Goal: Contribute content: Add original content to the website for others to see

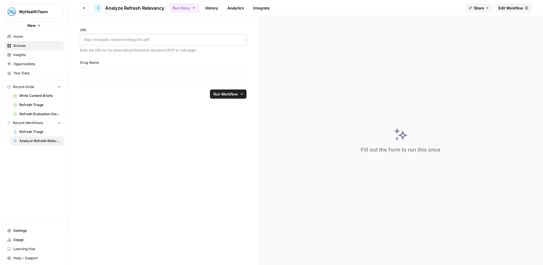
click at [136, 38] on p at bounding box center [163, 40] width 159 height 6
click at [122, 74] on p at bounding box center [163, 72] width 159 height 6
drag, startPoint x: 191, startPoint y: 106, endPoint x: 220, endPoint y: 97, distance: 31.0
click at [191, 106] on form "**********" at bounding box center [164, 140] width 190 height 249
click at [220, 97] on button "Run Workflow" at bounding box center [228, 93] width 37 height 9
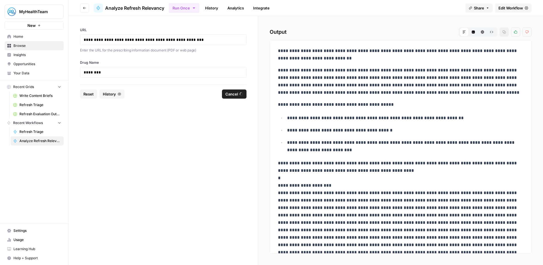
click at [141, 121] on form "**********" at bounding box center [164, 140] width 190 height 249
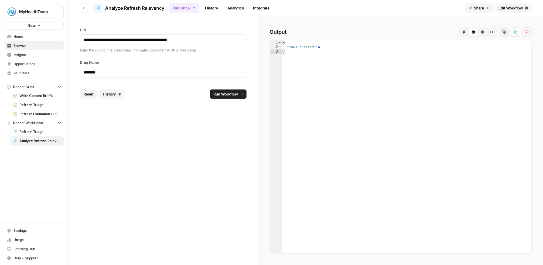
click at [224, 123] on form "**********" at bounding box center [164, 140] width 190 height 249
click at [18, 75] on span "Your Data" at bounding box center [37, 73] width 48 height 5
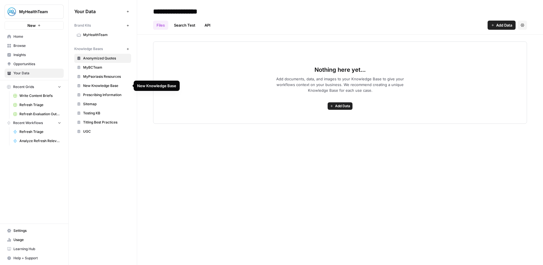
click at [95, 66] on span "MyBCTeam" at bounding box center [105, 67] width 45 height 5
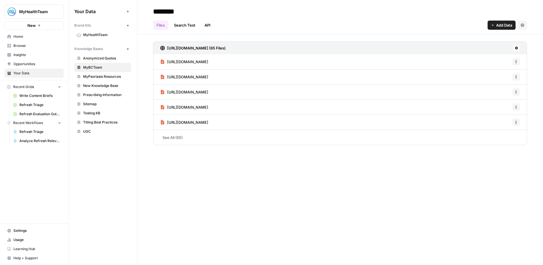
click at [174, 137] on link "See All (65)" at bounding box center [340, 137] width 374 height 15
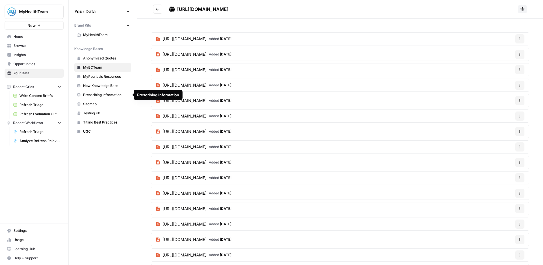
click at [92, 105] on span "Sitemap" at bounding box center [105, 103] width 45 height 5
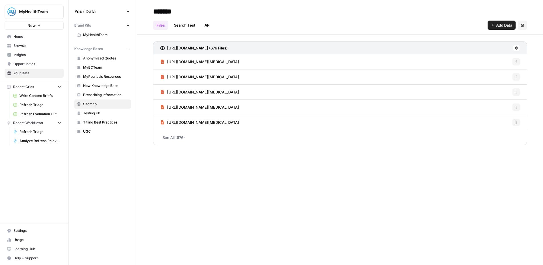
click at [92, 111] on span "Testing KB" at bounding box center [105, 113] width 45 height 5
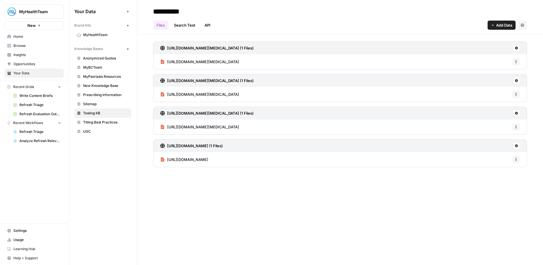
drag, startPoint x: 433, startPoint y: 189, endPoint x: 388, endPoint y: 116, distance: 85.5
click at [432, 189] on div "**********" at bounding box center [340, 132] width 406 height 265
click at [502, 27] on span "Add Data" at bounding box center [504, 25] width 16 height 6
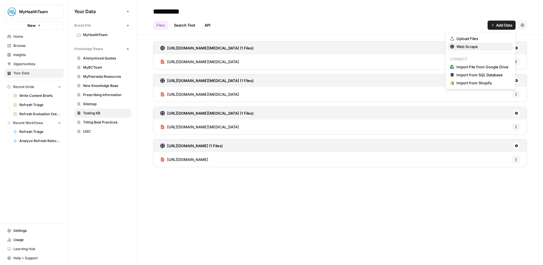
click at [482, 44] on span "Web Scrape" at bounding box center [482, 47] width 52 height 6
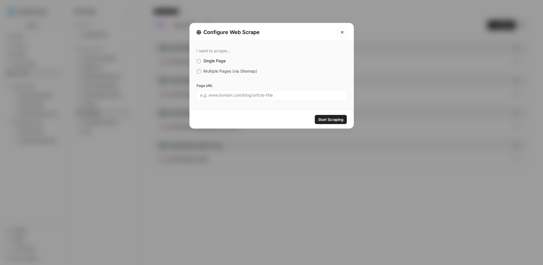
click at [227, 67] on div "I want to scrape... Single Page Multiple Pages (via Sitemap) Page URL" at bounding box center [272, 74] width 164 height 66
click at [225, 94] on input "Page URL" at bounding box center [271, 95] width 143 height 5
paste input "https://www.mybcteam.com/resources/breast-cancer-treatment"
type input "https://www.mybcteam.com/resources/breast-cancer-treatment"
click at [333, 116] on button "Start Scraping" at bounding box center [331, 119] width 32 height 9
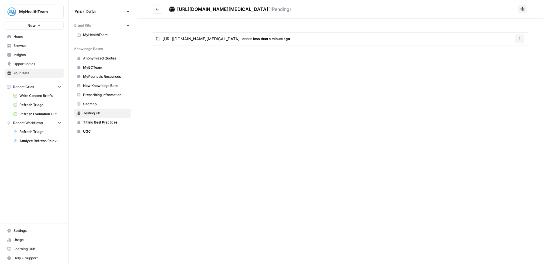
click at [524, 9] on icon at bounding box center [522, 9] width 5 height 5
click at [483, 7] on div "https://www.mybcteam.com/resources/breast-cancer-treatment ( 1 Pending)" at bounding box center [342, 9] width 346 height 7
click at [159, 8] on icon "Go back" at bounding box center [158, 9] width 4 height 4
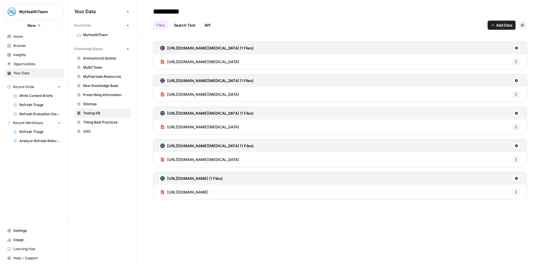
click at [502, 24] on span "Add Data" at bounding box center [504, 25] width 16 height 6
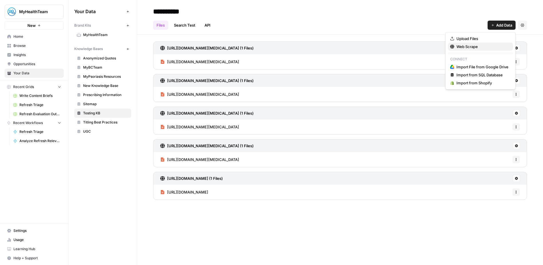
click at [466, 46] on span "Web Scrape" at bounding box center [482, 47] width 52 height 6
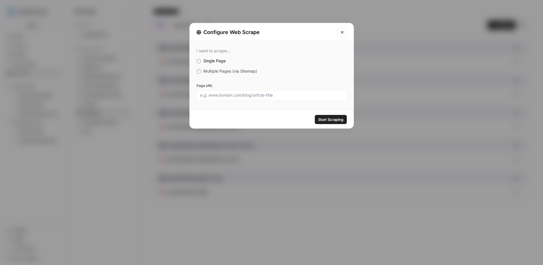
click at [300, 100] on div "I want to scrape... Single Page Multiple Pages (via Sitemap) Page URL" at bounding box center [272, 74] width 164 height 66
click at [301, 95] on input "Page URL" at bounding box center [271, 95] width 143 height 5
paste input "https://www.mybcteam.com/resources/treatment-options-for-her2-positive-breast-c…"
type input "https://www.mybcteam.com/resources/treatment-options-for-her2-positive-breast-c…"
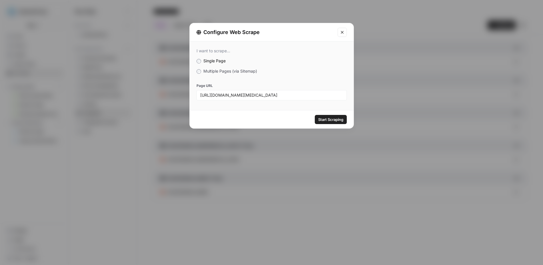
click at [330, 117] on span "Start Scraping" at bounding box center [330, 119] width 25 height 6
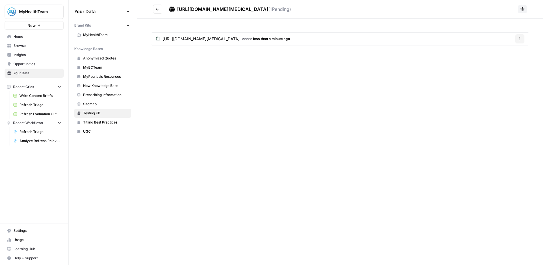
click at [159, 7] on icon "Go back" at bounding box center [158, 9] width 4 height 4
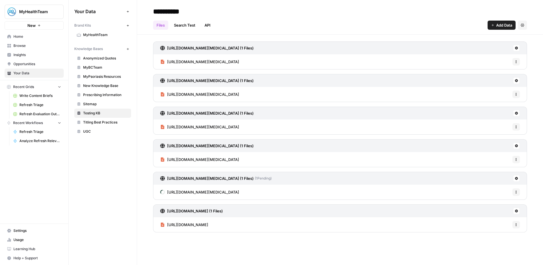
click at [502, 22] on span "Add Data" at bounding box center [504, 25] width 16 height 6
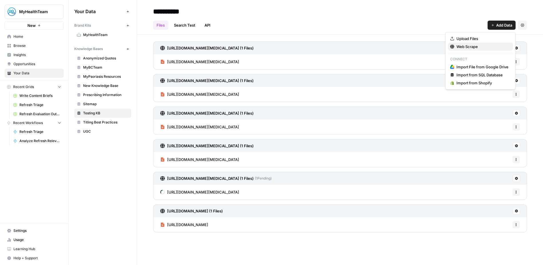
click at [478, 48] on span "Web Scrape" at bounding box center [482, 47] width 52 height 6
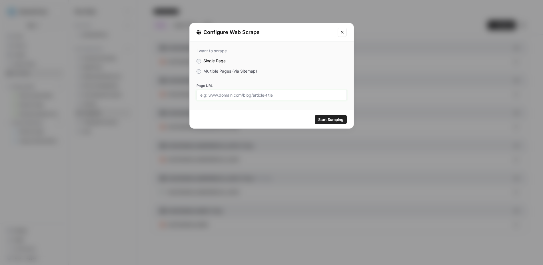
click at [222, 95] on input "Page URL" at bounding box center [271, 95] width 143 height 5
paste input "https://www.mybcteam.com/resources/stage-1-breast-cancer-treatment-and-prognosis"
type input "https://www.mybcteam.com/resources/stage-1-breast-cancer-treatment-and-prognosis"
click at [325, 116] on button "Start Scraping" at bounding box center [331, 119] width 32 height 9
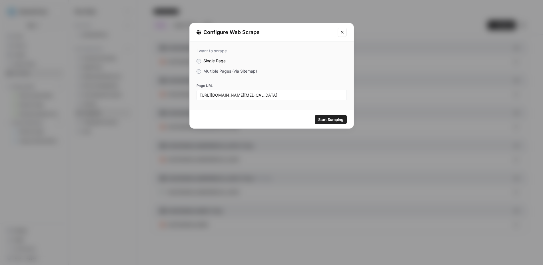
scroll to position [0, 0]
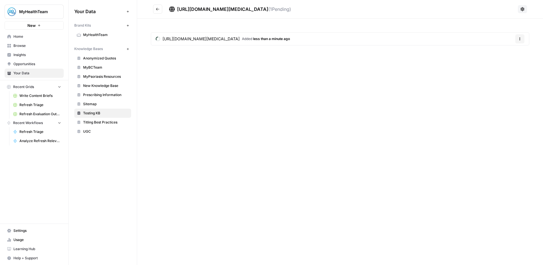
click at [158, 8] on icon "Go back" at bounding box center [158, 9] width 4 height 4
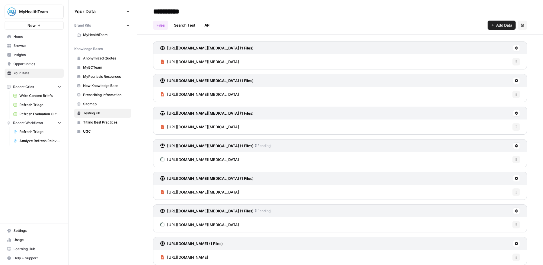
click at [505, 24] on span "Add Data" at bounding box center [504, 25] width 16 height 6
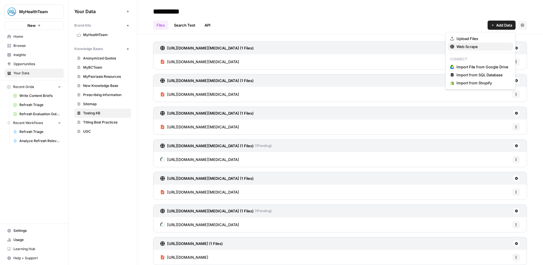
click at [468, 46] on span "Web Scrape" at bounding box center [482, 47] width 52 height 6
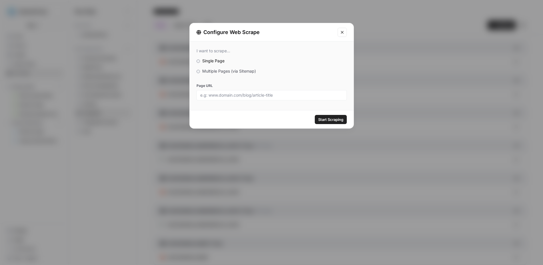
click at [237, 91] on div at bounding box center [271, 95] width 150 height 10
click at [234, 94] on input "Page URL" at bounding box center [271, 95] width 143 height 5
paste input "https://www.mybcteam.com/resources/metastatic-breast-cancer-diet"
type input "https://www.mybcteam.com/resources/metastatic-breast-cancer-diet"
click at [334, 117] on span "Start Scraping" at bounding box center [330, 119] width 25 height 6
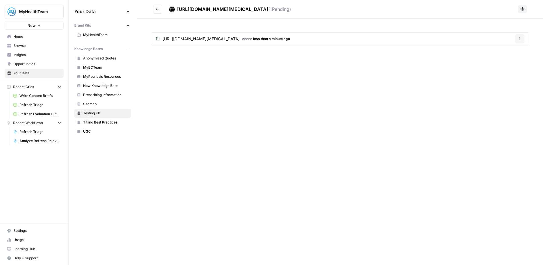
click at [158, 9] on icon "Go back" at bounding box center [158, 9] width 4 height 4
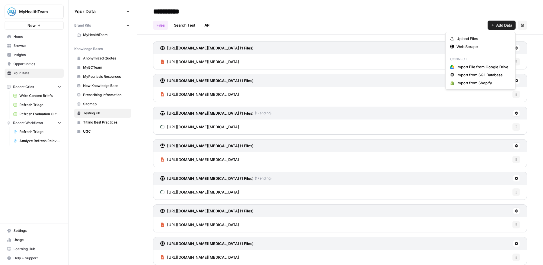
click at [498, 24] on span "Add Data" at bounding box center [504, 25] width 16 height 6
click at [461, 47] on span "Web Scrape" at bounding box center [482, 47] width 52 height 6
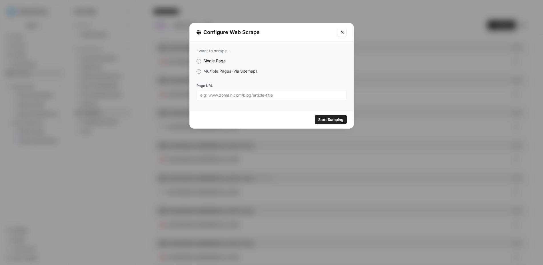
click at [224, 92] on div at bounding box center [271, 95] width 150 height 10
click at [228, 100] on div "I want to scrape... Single Page Multiple Pages (via Sitemap) Page URL" at bounding box center [272, 74] width 164 height 66
click at [229, 97] on input "Page URL" at bounding box center [271, 95] width 143 height 5
paste input "https://www.mybcteam.com/resources/breast-cancer-awareness-how-to-get-involved"
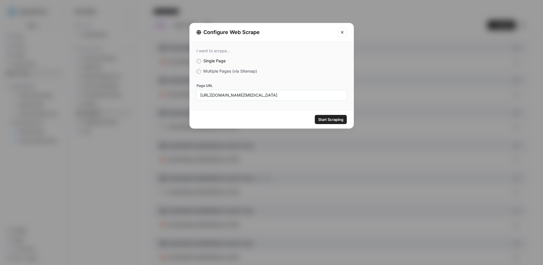
scroll to position [0, 22]
type input "https://www.mybcteam.com/resources/breast-cancer-awareness-how-to-get-involved"
click at [322, 118] on span "Start Scraping" at bounding box center [330, 119] width 25 height 6
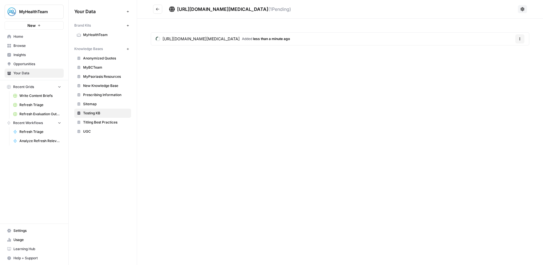
drag, startPoint x: 364, startPoint y: 91, endPoint x: 237, endPoint y: 65, distance: 129.6
click at [339, 83] on div "https://www.mybcteam.com/resources/breast-cancer-awareness-how-to-get-involved …" at bounding box center [340, 132] width 406 height 265
click at [159, 9] on icon "Go back" at bounding box center [158, 9] width 4 height 4
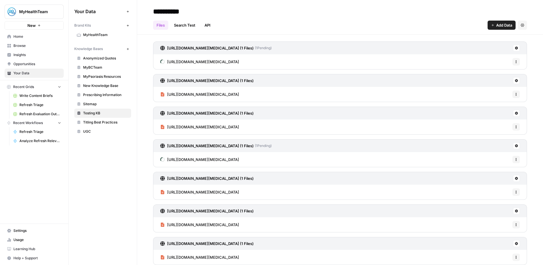
click at [503, 21] on button "Add Data" at bounding box center [501, 25] width 28 height 9
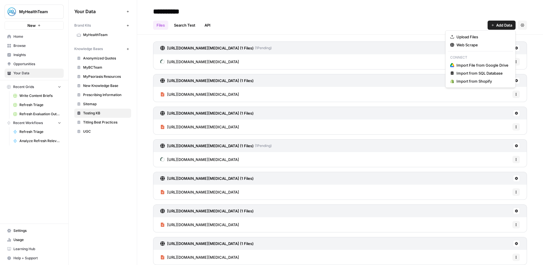
scroll to position [2, 0]
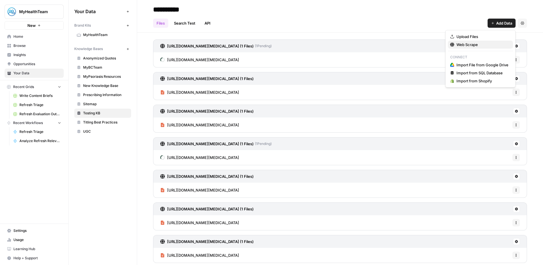
click at [466, 45] on span "Web Scrape" at bounding box center [482, 45] width 52 height 6
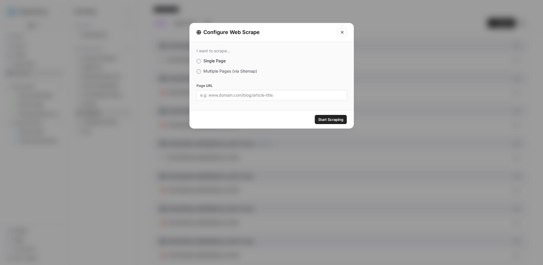
click at [261, 97] on input "Page URL" at bounding box center [271, 95] width 143 height 5
paste input "https://www.mybcteam.com/resources/5-facts-about-breast-cancer-that-arent-well-…"
type input "https://www.mybcteam.com/resources/5-facts-about-breast-cancer-that-arent-well-…"
click at [327, 117] on span "Start Scraping" at bounding box center [330, 119] width 25 height 6
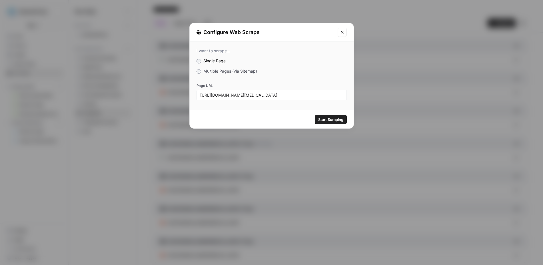
scroll to position [0, 0]
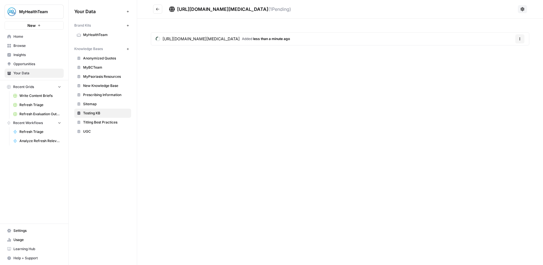
drag, startPoint x: 162, startPoint y: 4, endPoint x: 157, endPoint y: 7, distance: 5.7
click at [162, 5] on h2 "https://www.mybcteam.com/resources/5-facts-about-breast-cancer-that-arent-well-…" at bounding box center [334, 9] width 362 height 9
click at [157, 7] on icon "Go back" at bounding box center [158, 9] width 4 height 4
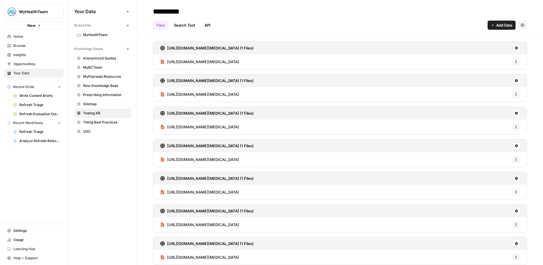
click at [98, 166] on div "Your Data Add Data Brand Kits New MyHealthTeam Knowledge Bases New Anonymized Q…" at bounding box center [103, 132] width 68 height 265
click at [28, 138] on link "Analyze Refresh Relevancy" at bounding box center [37, 140] width 53 height 9
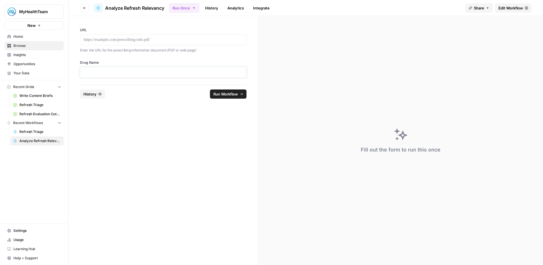
click at [116, 69] on p at bounding box center [163, 72] width 159 height 6
click at [135, 128] on form "URL Enter the URL for the prescribing information document (PDF or web page) Dr…" at bounding box center [164, 140] width 190 height 249
click at [138, 37] on p at bounding box center [163, 40] width 159 height 6
click at [213, 113] on form "**********" at bounding box center [164, 140] width 190 height 249
click at [222, 95] on span "Run Workflow" at bounding box center [225, 94] width 25 height 6
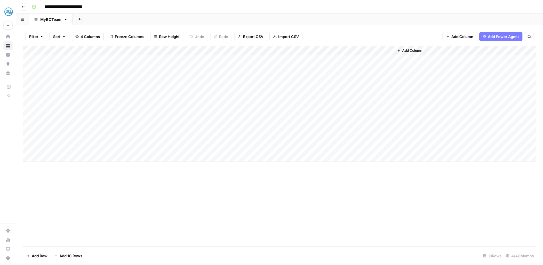
drag, startPoint x: 154, startPoint y: 182, endPoint x: 124, endPoint y: 111, distance: 77.0
click at [154, 181] on div "Add Column" at bounding box center [279, 146] width 513 height 200
drag, startPoint x: 147, startPoint y: 49, endPoint x: 226, endPoint y: 54, distance: 79.0
click at [226, 54] on div "Add Column" at bounding box center [279, 104] width 513 height 116
click at [118, 98] on div "Add Column" at bounding box center [279, 104] width 513 height 116
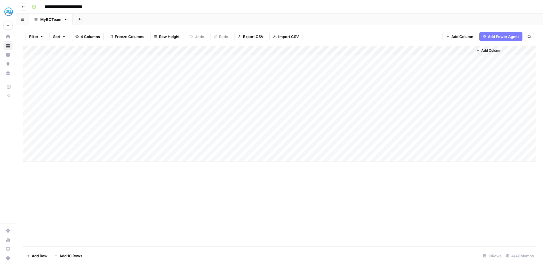
drag, startPoint x: 167, startPoint y: 187, endPoint x: 96, endPoint y: 124, distance: 94.7
click at [167, 187] on div "Add Column" at bounding box center [279, 146] width 513 height 200
click at [104, 99] on div "Add Column" at bounding box center [279, 104] width 513 height 116
click at [104, 99] on textarea "**********" at bounding box center [135, 99] width 184 height 8
click at [80, 107] on div "Add Column" at bounding box center [279, 104] width 513 height 116
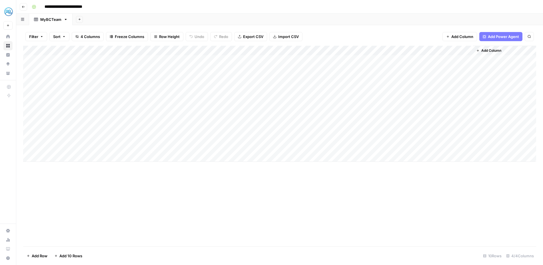
click at [80, 107] on div "Add Column" at bounding box center [279, 104] width 513 height 116
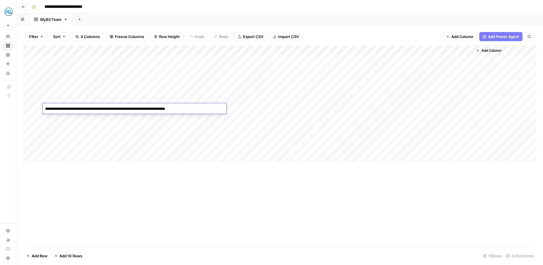
click at [358, 194] on div "Add Column" at bounding box center [279, 146] width 513 height 200
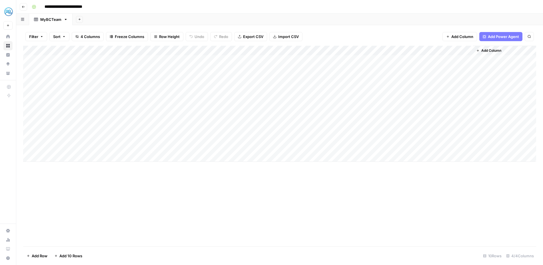
click at [133, 96] on div "Add Column" at bounding box center [279, 104] width 513 height 116
click at [133, 98] on div "Add Column" at bounding box center [279, 104] width 513 height 116
click at [133, 98] on textarea "**********" at bounding box center [135, 99] width 184 height 8
click at [178, 107] on div "Add Column" at bounding box center [279, 104] width 513 height 116
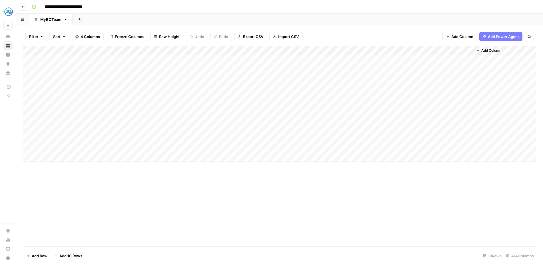
click at [178, 107] on div "Add Column" at bounding box center [279, 104] width 513 height 116
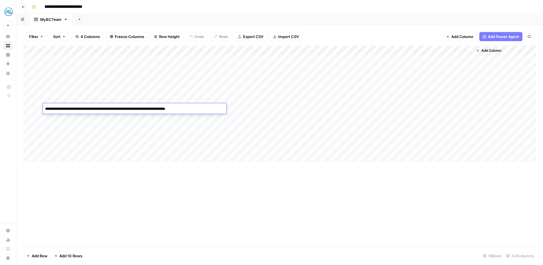
click at [178, 107] on textarea "**********" at bounding box center [135, 109] width 184 height 8
click at [154, 116] on div "Add Column" at bounding box center [279, 104] width 513 height 116
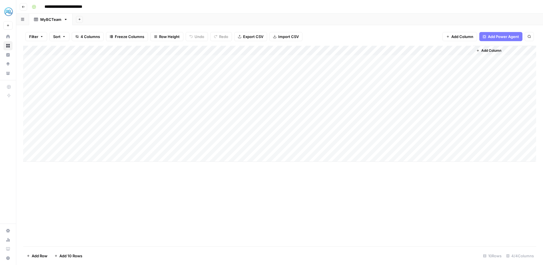
click at [154, 116] on div "Add Column" at bounding box center [279, 104] width 513 height 116
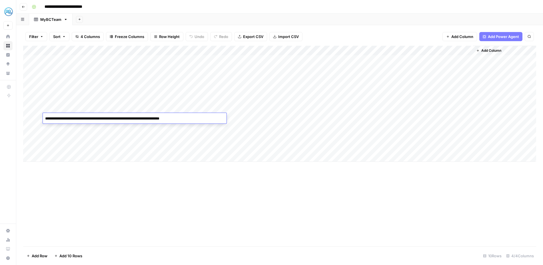
click at [133, 130] on div "Add Column" at bounding box center [279, 104] width 513 height 116
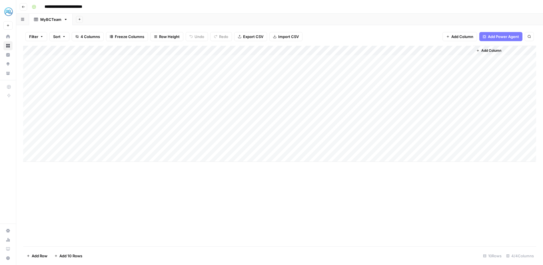
click at [133, 130] on div "Add Column" at bounding box center [279, 104] width 513 height 116
click at [144, 136] on div "Add Column" at bounding box center [279, 104] width 513 height 116
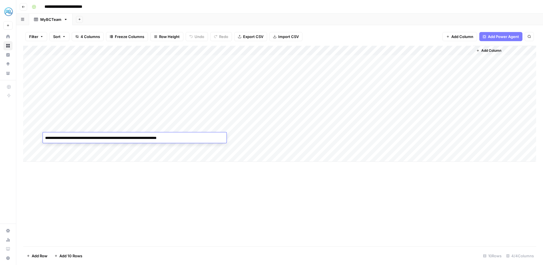
click at [105, 144] on div "Add Column" at bounding box center [279, 104] width 513 height 116
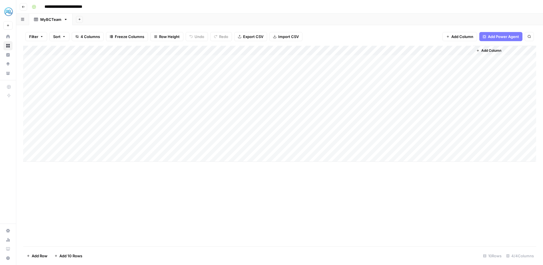
click at [105, 144] on div "Add Column" at bounding box center [279, 104] width 513 height 116
drag, startPoint x: 243, startPoint y: 191, endPoint x: 141, endPoint y: 135, distance: 116.8
click at [243, 191] on div "Add Column" at bounding box center [279, 146] width 513 height 200
click at [123, 97] on div "Add Column" at bounding box center [279, 104] width 513 height 116
click at [172, 182] on div "Add Column" at bounding box center [279, 146] width 513 height 200
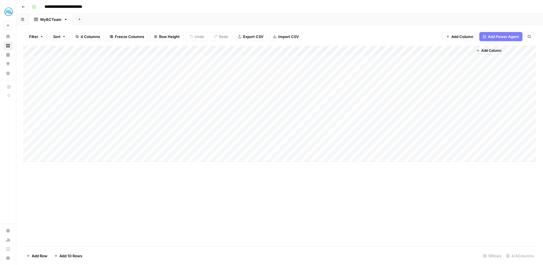
click at [29, 99] on div "Add Column" at bounding box center [279, 104] width 513 height 116
click at [29, 110] on div "Add Column" at bounding box center [279, 104] width 513 height 116
click at [31, 118] on div "Add Column" at bounding box center [279, 104] width 513 height 116
click at [29, 125] on div "Add Column" at bounding box center [279, 104] width 513 height 116
click at [28, 135] on div "Add Column" at bounding box center [279, 104] width 513 height 116
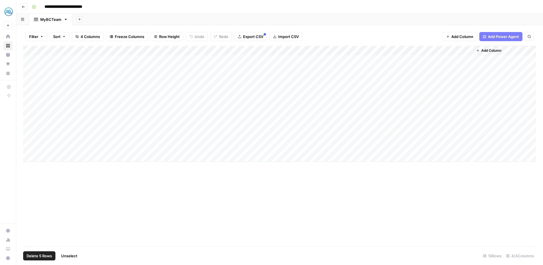
click at [30, 148] on div "Add Column" at bounding box center [279, 104] width 513 height 116
click at [46, 255] on span "Delete 6 Rows" at bounding box center [39, 256] width 25 height 6
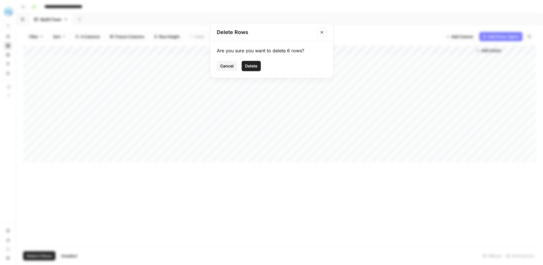
drag, startPoint x: 251, startPoint y: 65, endPoint x: 249, endPoint y: 75, distance: 9.6
click at [251, 65] on span "Delete" at bounding box center [251, 66] width 12 height 6
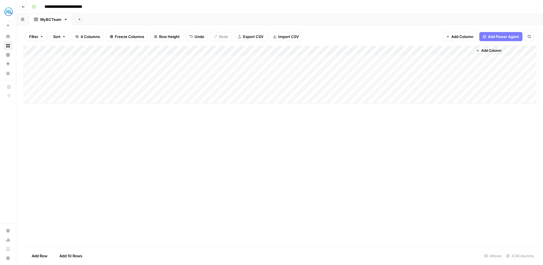
click at [345, 180] on div "Add Column" at bounding box center [279, 146] width 513 height 200
click at [452, 131] on div "Add Column" at bounding box center [279, 146] width 513 height 200
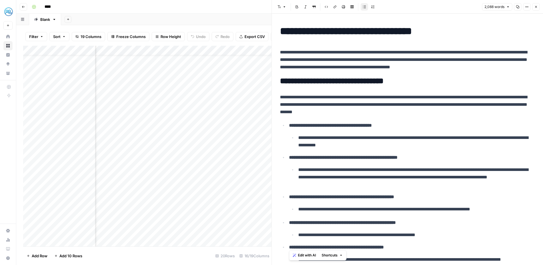
scroll to position [13, 743]
click at [182, 212] on div "Add Column" at bounding box center [147, 146] width 248 height 200
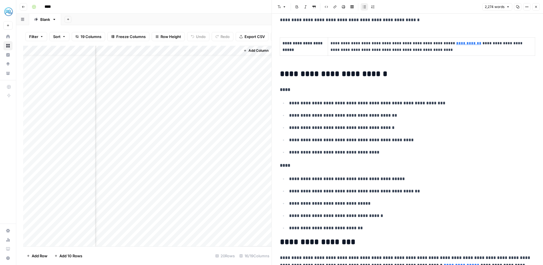
scroll to position [332, 0]
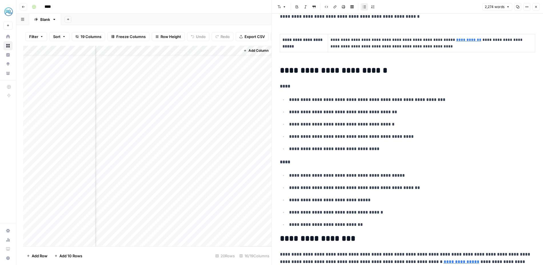
click at [402, 147] on p "**********" at bounding box center [412, 148] width 246 height 7
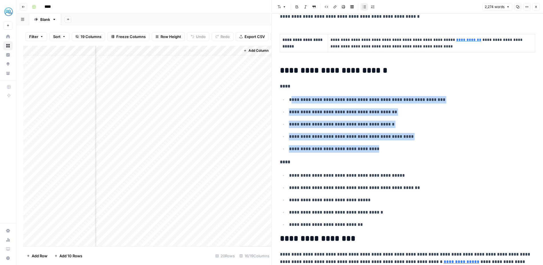
click at [291, 98] on p "**********" at bounding box center [412, 99] width 246 height 7
copy ul "**********"
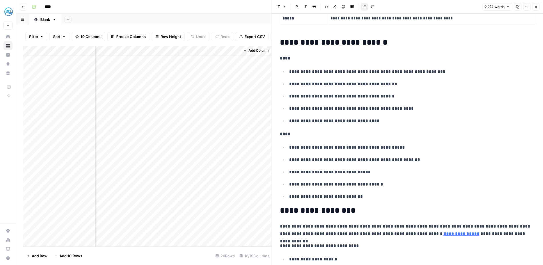
click at [368, 192] on ul "**********" at bounding box center [407, 171] width 255 height 57
click at [365, 195] on p "**********" at bounding box center [412, 196] width 246 height 7
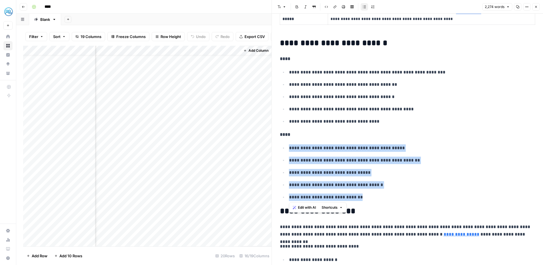
click at [288, 148] on li "**********" at bounding box center [411, 148] width 248 height 8
copy ul "**********"
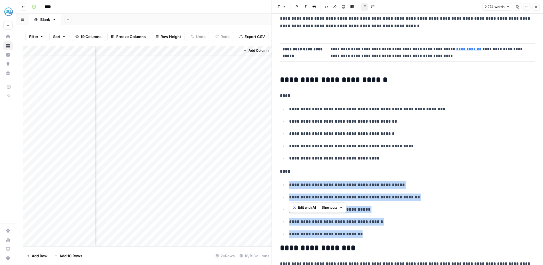
scroll to position [0, 0]
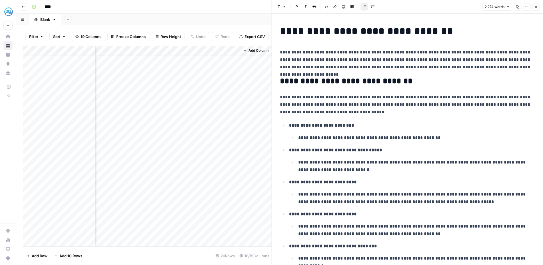
click at [280, 98] on p "**********" at bounding box center [407, 104] width 255 height 22
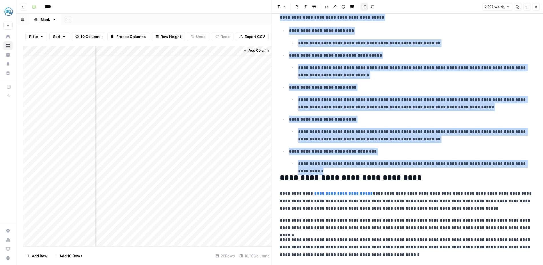
click at [526, 165] on p "**********" at bounding box center [416, 163] width 237 height 7
copy div "**********"
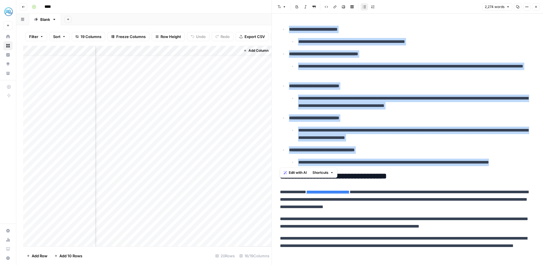
click at [62, 186] on div "Add Column" at bounding box center [147, 146] width 248 height 200
click at [184, 185] on div "Add Column" at bounding box center [147, 146] width 248 height 200
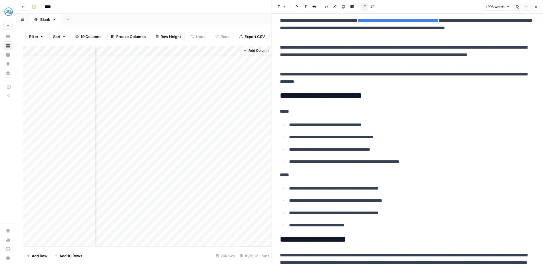
scroll to position [320, 0]
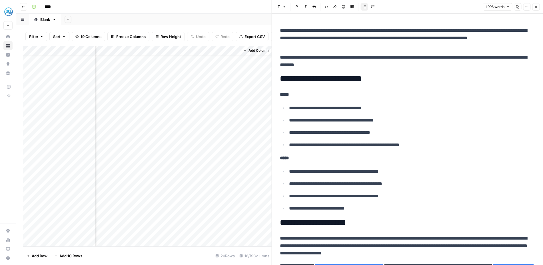
click at [427, 146] on p "**********" at bounding box center [412, 144] width 246 height 7
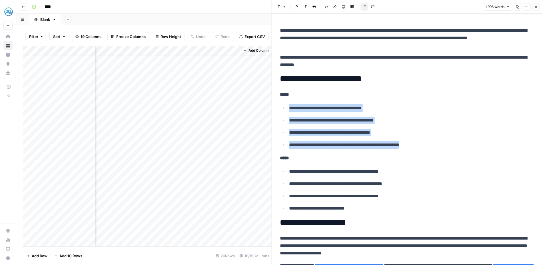
click at [287, 108] on li "**********" at bounding box center [411, 108] width 248 height 8
copy ul "**********"
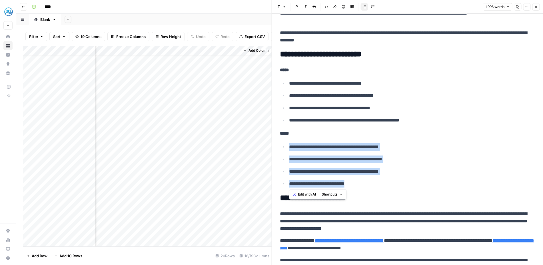
drag, startPoint x: 364, startPoint y: 186, endPoint x: 288, endPoint y: 147, distance: 85.6
click at [288, 147] on ul "**********" at bounding box center [407, 165] width 255 height 45
copy ul "**********"
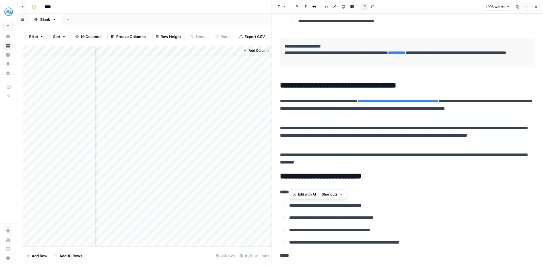
scroll to position [0, 0]
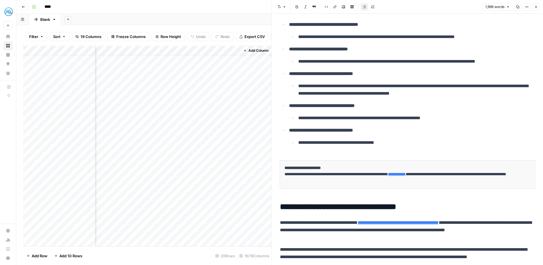
scroll to position [100, 0]
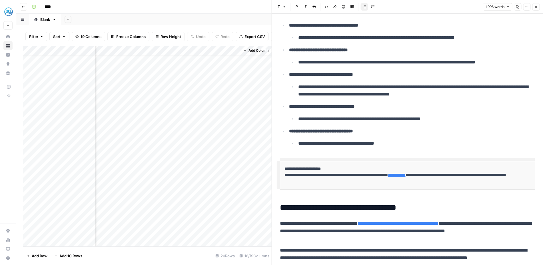
click at [348, 171] on p "**********" at bounding box center [407, 174] width 246 height 19
click at [373, 161] on td "**********" at bounding box center [407, 175] width 255 height 28
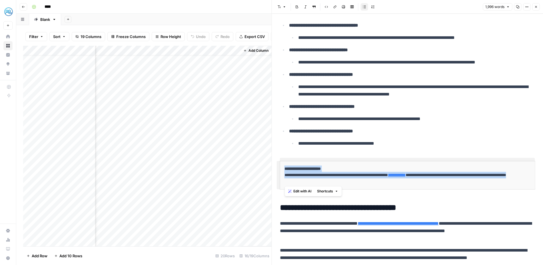
drag, startPoint x: 521, startPoint y: 188, endPoint x: 285, endPoint y: 162, distance: 238.1
click at [285, 162] on td "**********" at bounding box center [407, 175] width 255 height 28
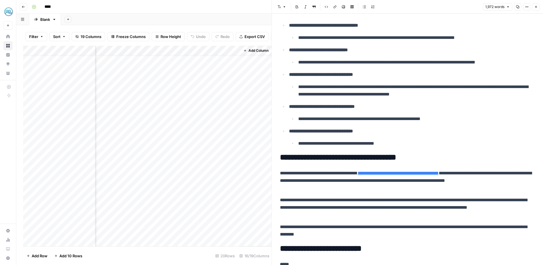
click at [427, 144] on p "**********" at bounding box center [416, 143] width 237 height 7
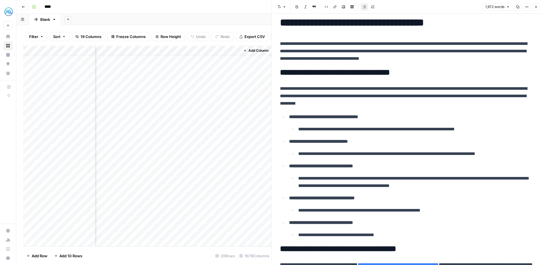
scroll to position [10, 0]
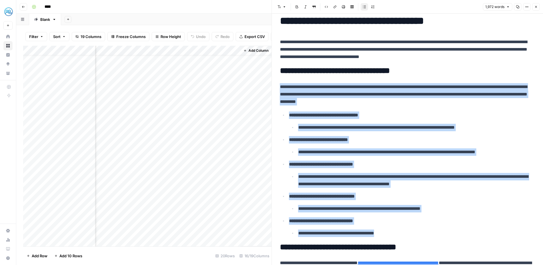
copy div "**********"
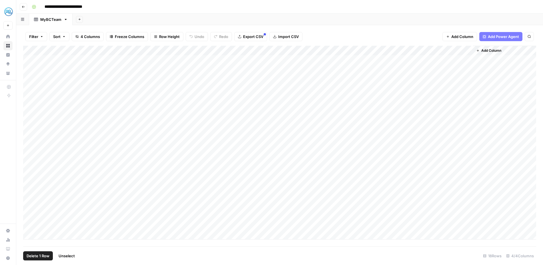
click at [29, 137] on div "Add Column" at bounding box center [279, 143] width 513 height 194
click at [31, 148] on div "Add Column" at bounding box center [279, 143] width 513 height 194
click at [30, 156] on div "Add Column" at bounding box center [279, 143] width 513 height 194
click at [28, 166] on div "Add Column" at bounding box center [279, 143] width 513 height 194
click at [49, 254] on span "Delete 4 Rows" at bounding box center [40, 256] width 26 height 6
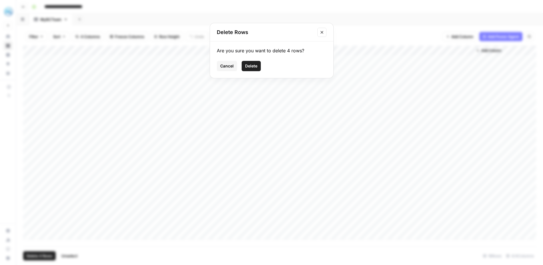
click at [254, 67] on span "Delete" at bounding box center [251, 66] width 12 height 6
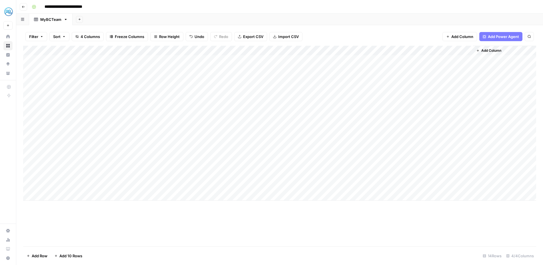
click at [499, 218] on div "Add Column" at bounding box center [279, 146] width 513 height 200
click at [451, 229] on div "Add Column" at bounding box center [279, 146] width 513 height 200
